Goal: Transaction & Acquisition: Download file/media

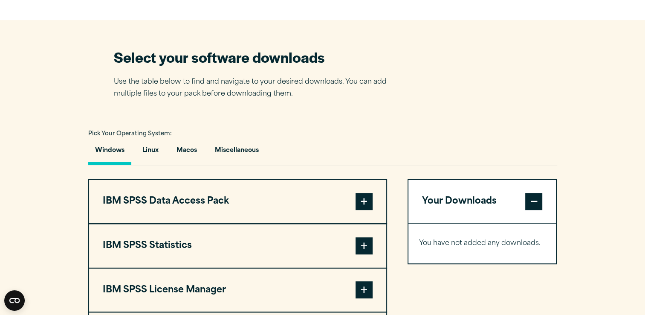
scroll to position [555, 0]
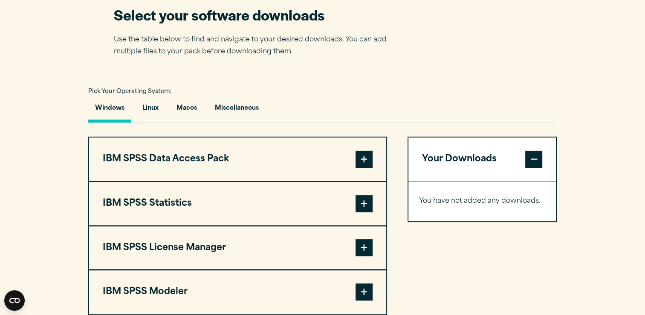
click at [366, 201] on span at bounding box center [364, 203] width 17 height 17
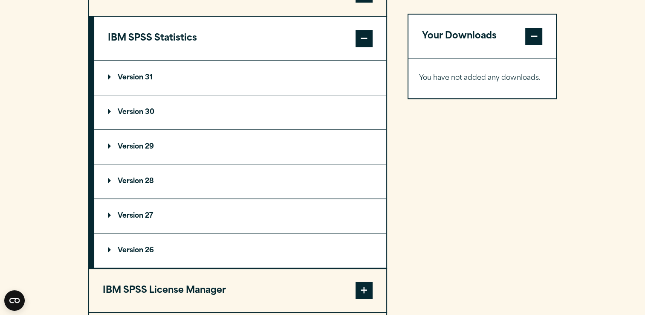
scroll to position [725, 0]
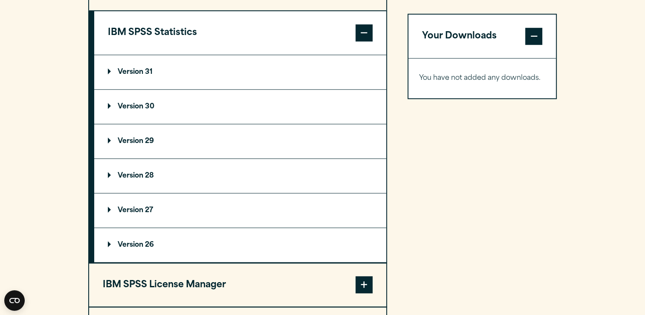
click at [110, 142] on p "Version 29" at bounding box center [131, 141] width 46 height 7
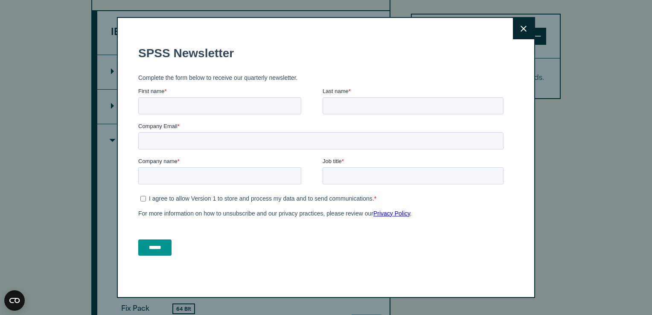
drag, startPoint x: 527, startPoint y: 29, endPoint x: 312, endPoint y: 63, distance: 217.7
click at [527, 29] on button "Close" at bounding box center [523, 28] width 21 height 21
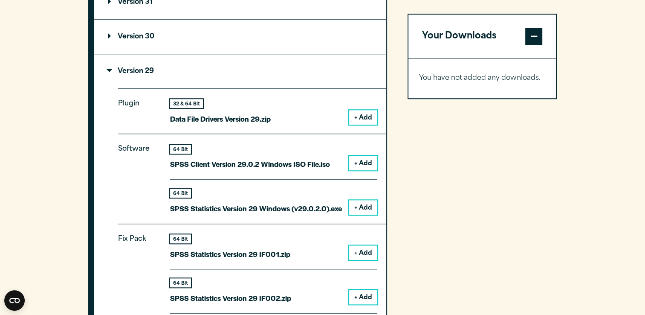
scroll to position [810, 0]
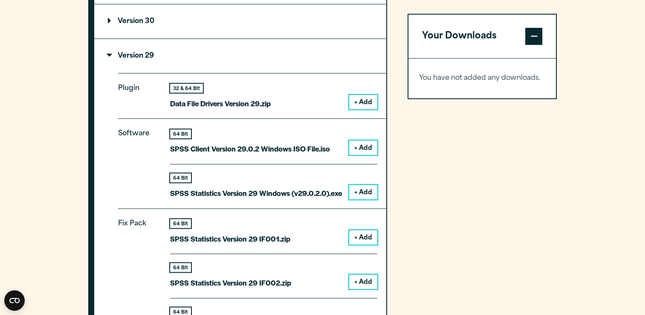
click at [363, 190] on button "+ Add" at bounding box center [363, 192] width 28 height 15
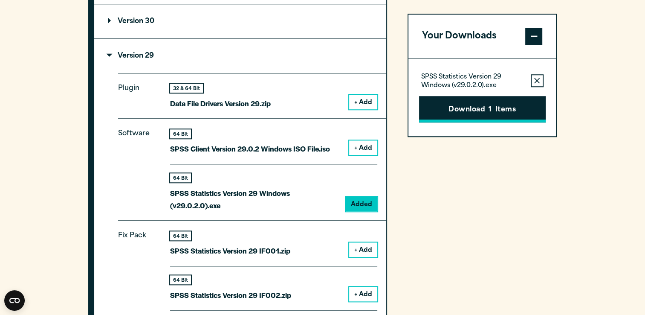
click at [471, 110] on button "Download 1 Items" at bounding box center [482, 109] width 127 height 26
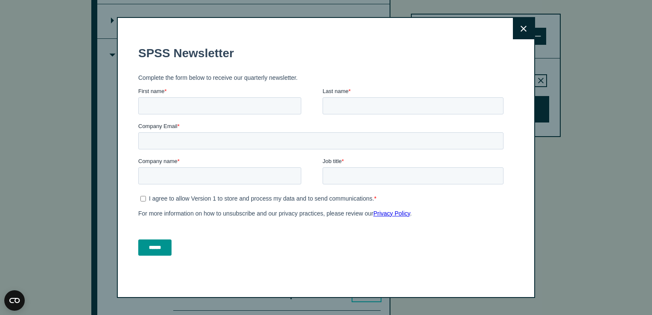
click at [522, 27] on icon at bounding box center [523, 29] width 6 height 6
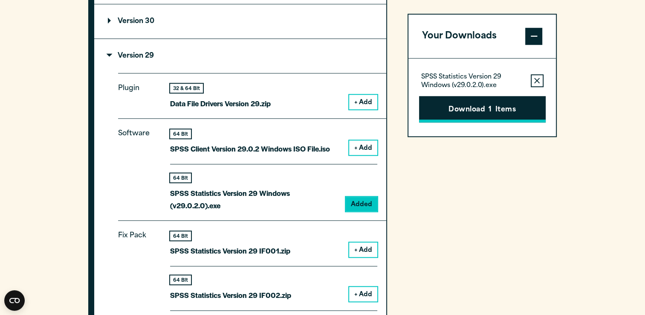
click at [489, 105] on span "1" at bounding box center [490, 110] width 3 height 11
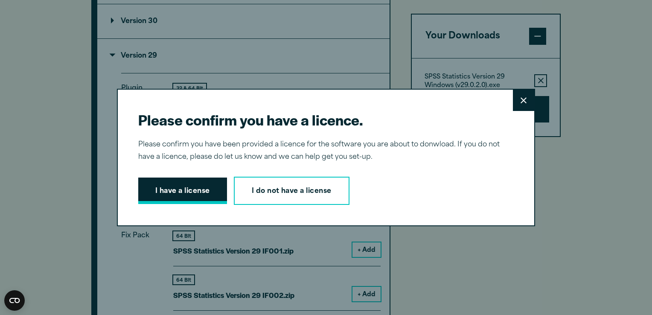
click at [176, 194] on button "I have a license" at bounding box center [182, 190] width 89 height 26
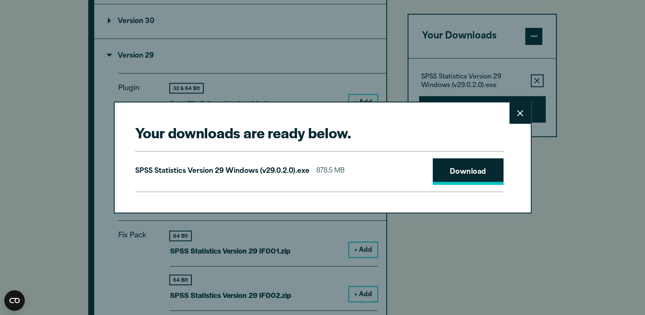
click at [470, 171] on link "Download" at bounding box center [468, 171] width 71 height 26
click at [522, 118] on button "Close" at bounding box center [520, 112] width 21 height 21
